Goal: Navigation & Orientation: Find specific page/section

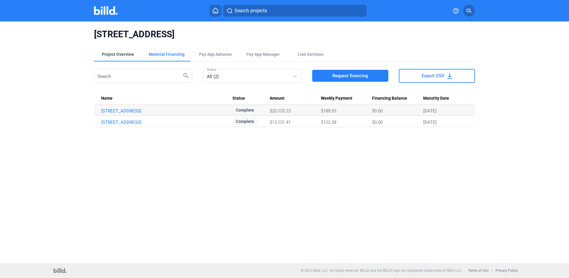
click at [125, 55] on div "Project Overview" at bounding box center [118, 54] width 32 height 6
